Goal: Task Accomplishment & Management: Manage account settings

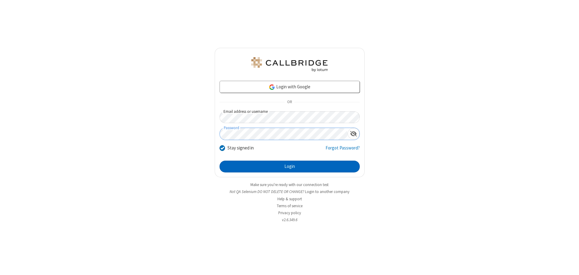
click at [289, 166] on button "Login" at bounding box center [289, 167] width 140 height 12
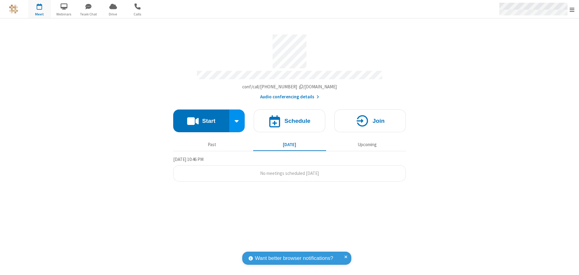
click at [572, 9] on span "Open menu" at bounding box center [571, 10] width 5 height 6
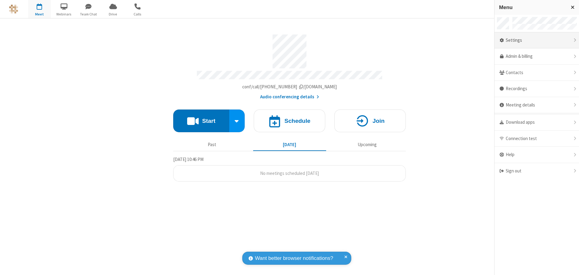
click at [536, 40] on div "Settings" at bounding box center [536, 40] width 84 height 16
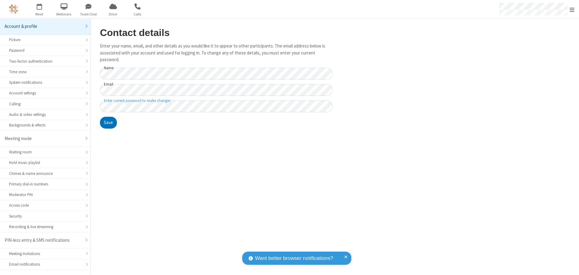
scroll to position [11, 0]
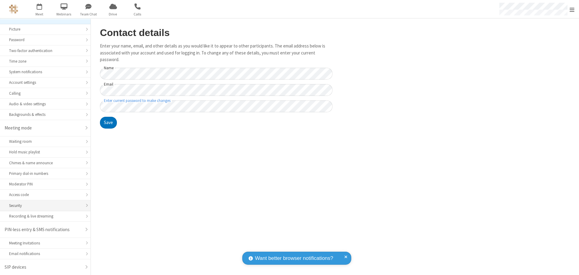
click at [43, 205] on div "Security" at bounding box center [45, 206] width 72 height 6
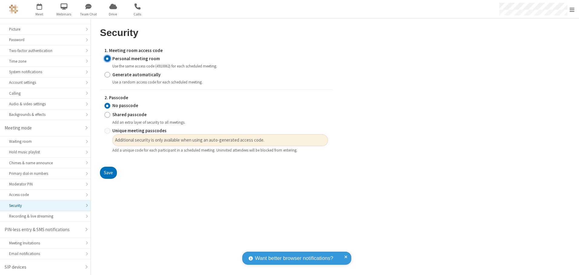
click at [107, 58] on input "Personal meeting room" at bounding box center [107, 58] width 6 height 6
click at [107, 106] on input "No passcode" at bounding box center [107, 106] width 6 height 6
click at [108, 173] on button "Save" at bounding box center [108, 173] width 17 height 12
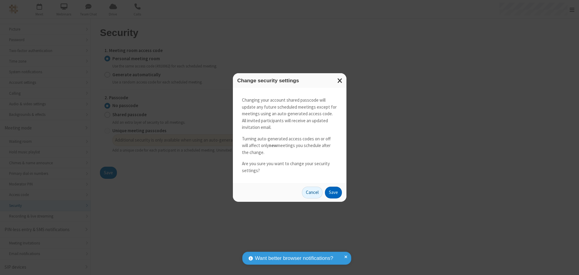
click at [333, 192] on button "Save" at bounding box center [333, 193] width 17 height 12
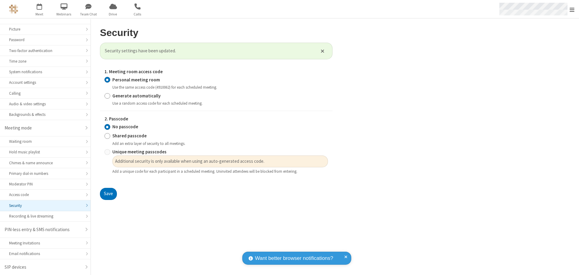
click at [572, 9] on span "Open menu" at bounding box center [571, 10] width 5 height 6
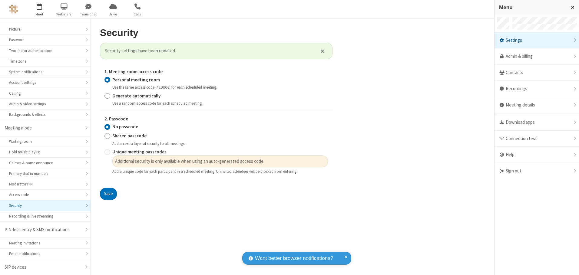
click at [39, 9] on span "button" at bounding box center [39, 6] width 23 height 10
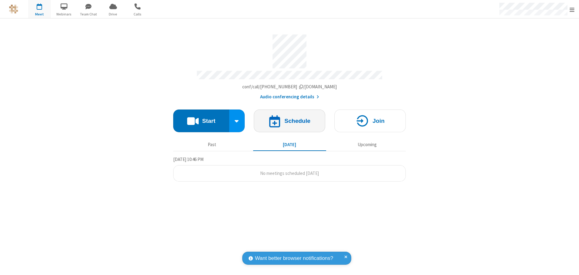
click at [289, 119] on h4 "Schedule" at bounding box center [297, 121] width 26 height 6
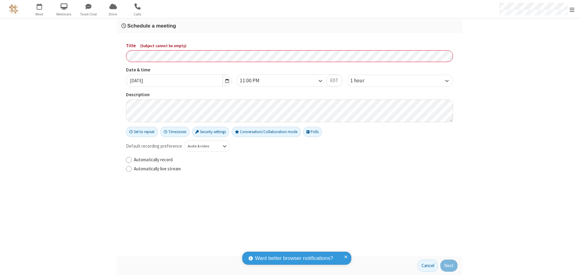
click at [289, 26] on h3 "Schedule a meeting" at bounding box center [289, 26] width 336 height 6
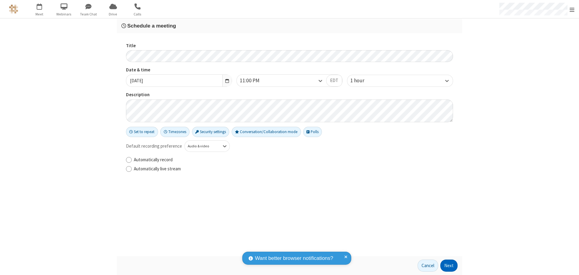
click at [449, 266] on button "Next" at bounding box center [448, 266] width 17 height 12
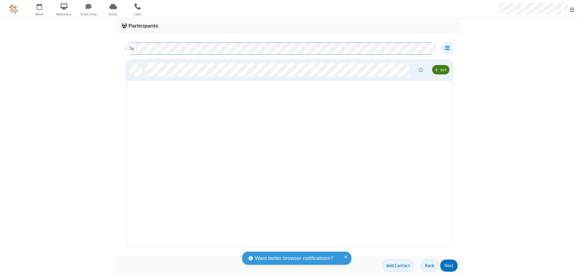
scroll to position [183, 322]
click at [449, 266] on button "Next" at bounding box center [448, 266] width 17 height 12
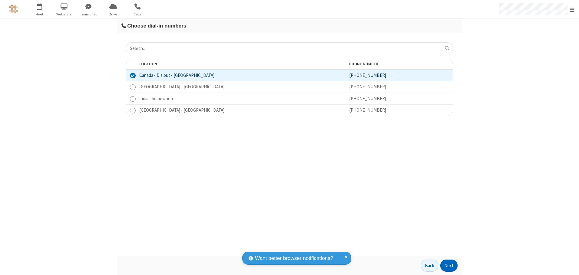
click at [449, 266] on button "Next" at bounding box center [448, 266] width 17 height 12
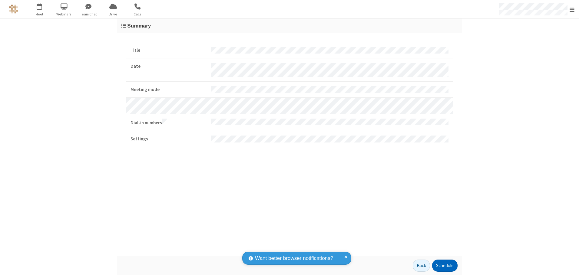
click at [444, 266] on button "Schedule" at bounding box center [444, 266] width 25 height 12
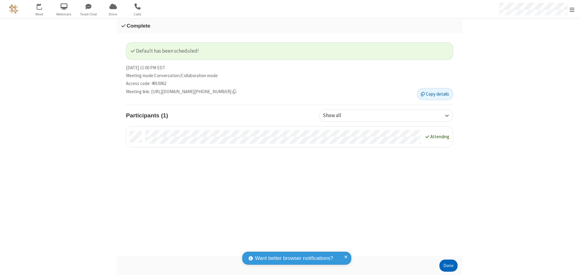
click at [448, 266] on button "Done" at bounding box center [448, 266] width 18 height 12
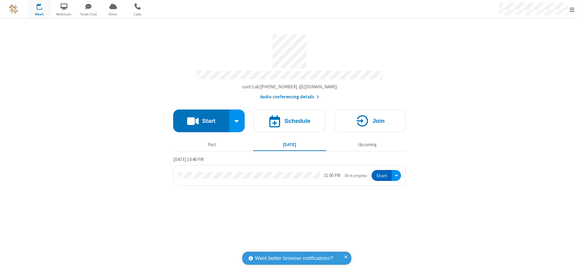
click at [382, 173] on button "Start" at bounding box center [381, 175] width 20 height 11
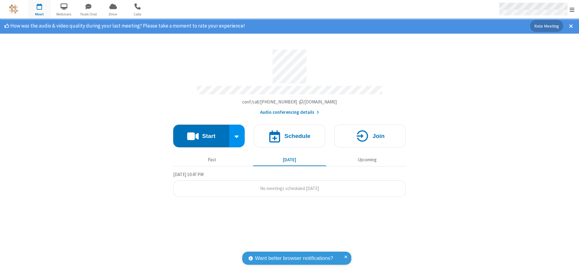
click at [572, 9] on span "Open menu" at bounding box center [571, 10] width 5 height 6
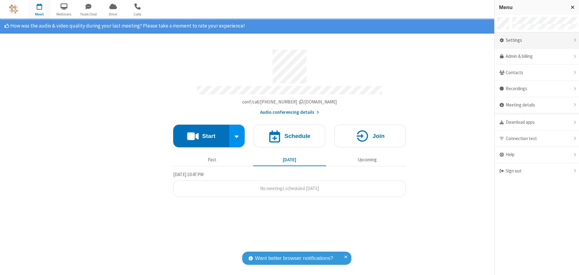
click at [536, 40] on div "Settings" at bounding box center [536, 40] width 84 height 16
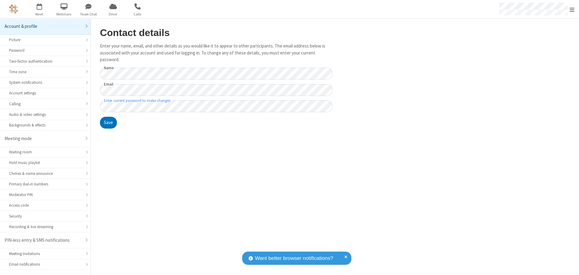
scroll to position [11, 0]
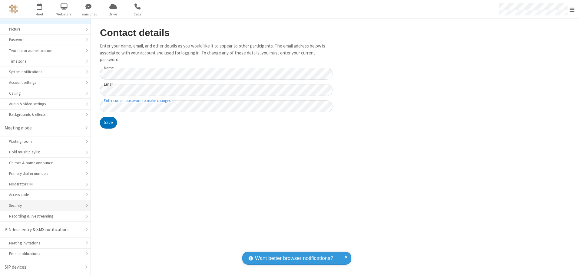
click at [43, 205] on div "Security" at bounding box center [45, 206] width 72 height 6
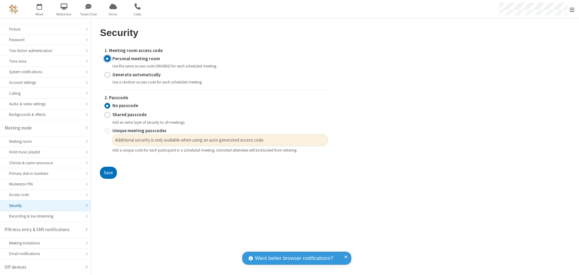
click at [107, 58] on input "Personal meeting room" at bounding box center [107, 58] width 6 height 6
click at [107, 106] on input "No passcode" at bounding box center [107, 106] width 6 height 6
click at [108, 173] on button "Save" at bounding box center [108, 173] width 17 height 12
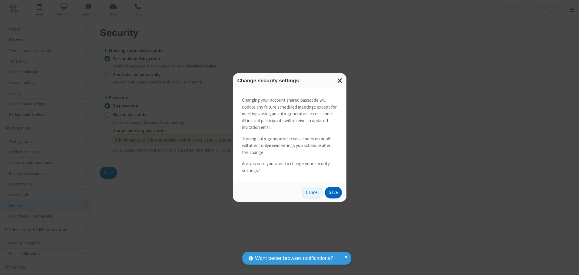
click at [333, 192] on button "Save" at bounding box center [333, 193] width 17 height 12
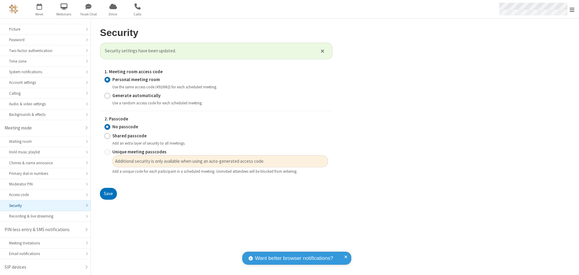
click at [572, 9] on span "Open menu" at bounding box center [571, 10] width 5 height 6
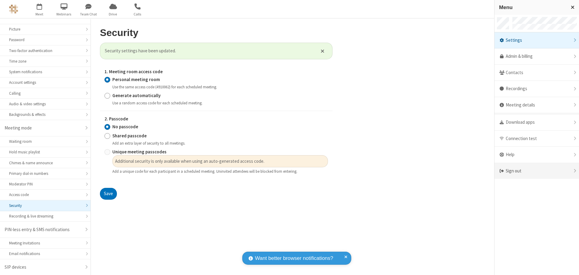
click at [536, 171] on div "Sign out" at bounding box center [536, 171] width 84 height 16
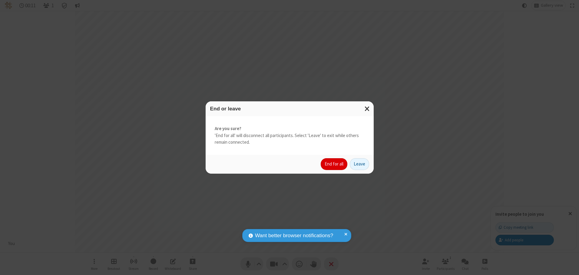
click at [334, 164] on button "End for all" at bounding box center [334, 164] width 27 height 12
